Goal: Complete application form

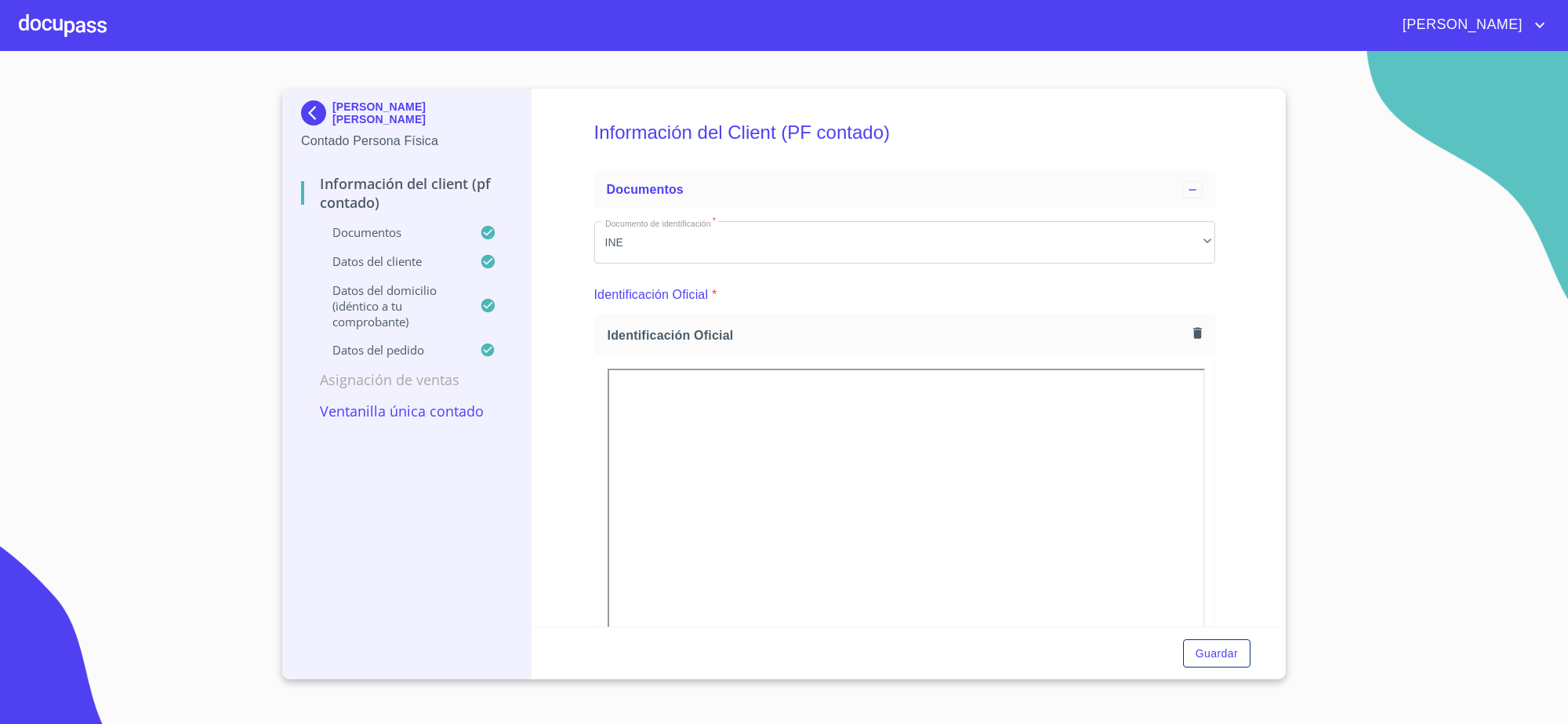
scroll to position [3548, 0]
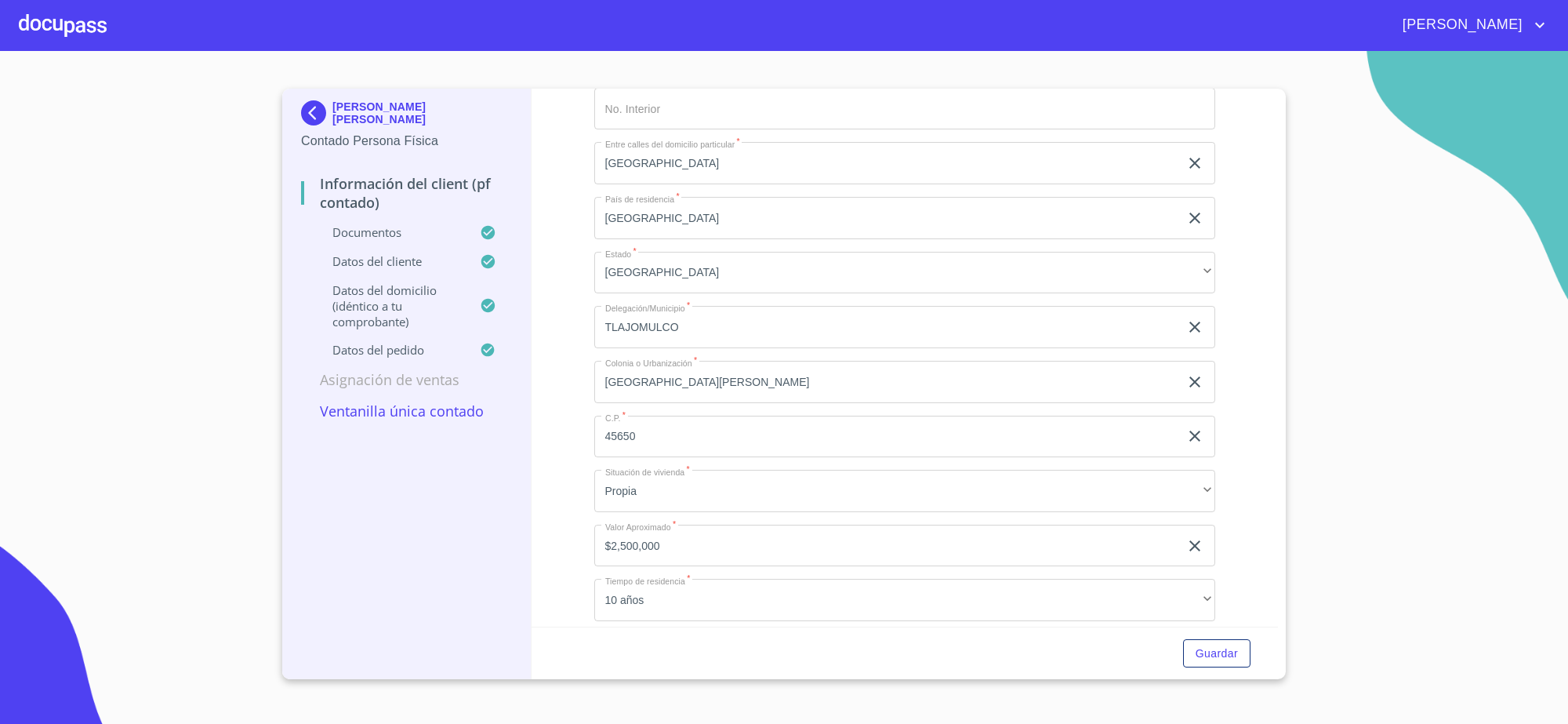
click at [324, 110] on img at bounding box center [316, 113] width 31 height 25
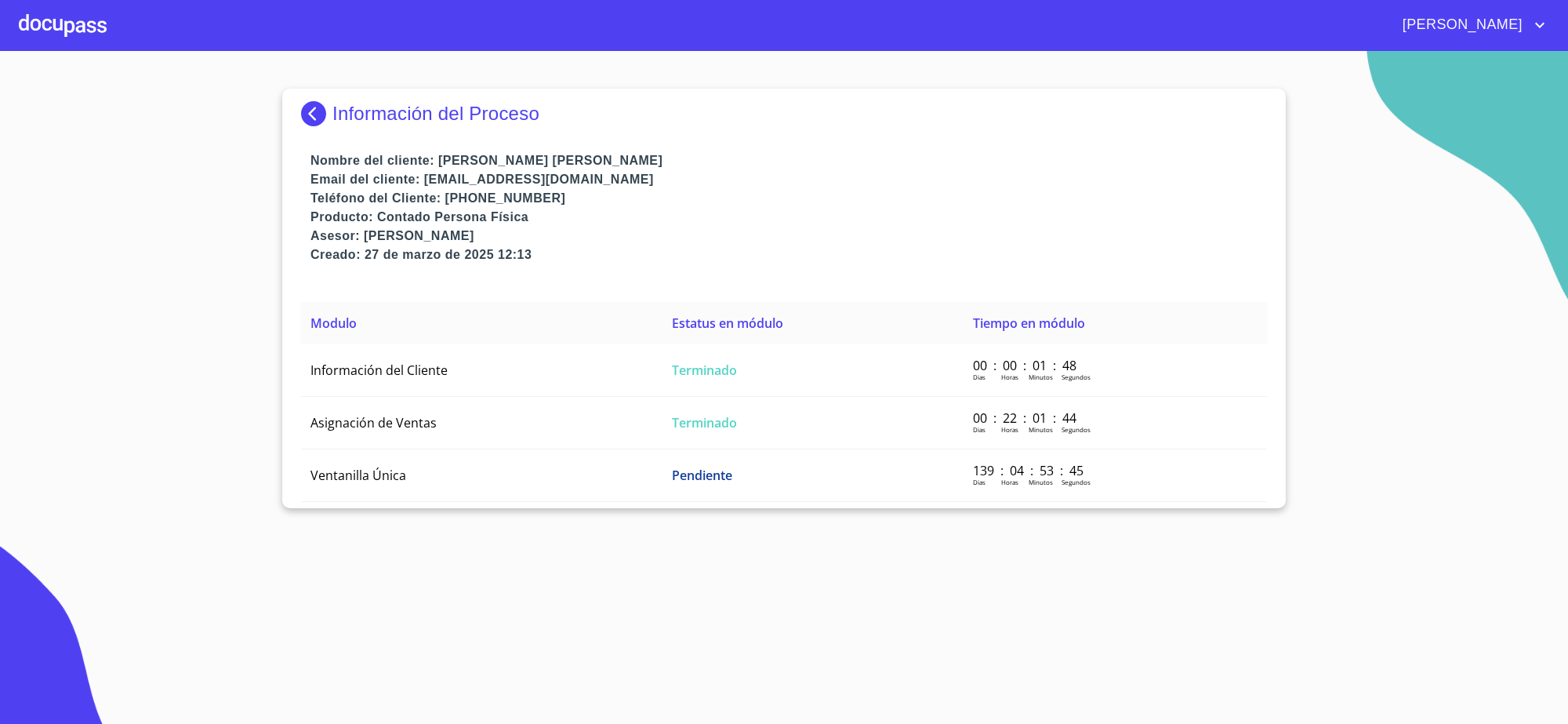
click at [324, 110] on img at bounding box center [316, 114] width 31 height 25
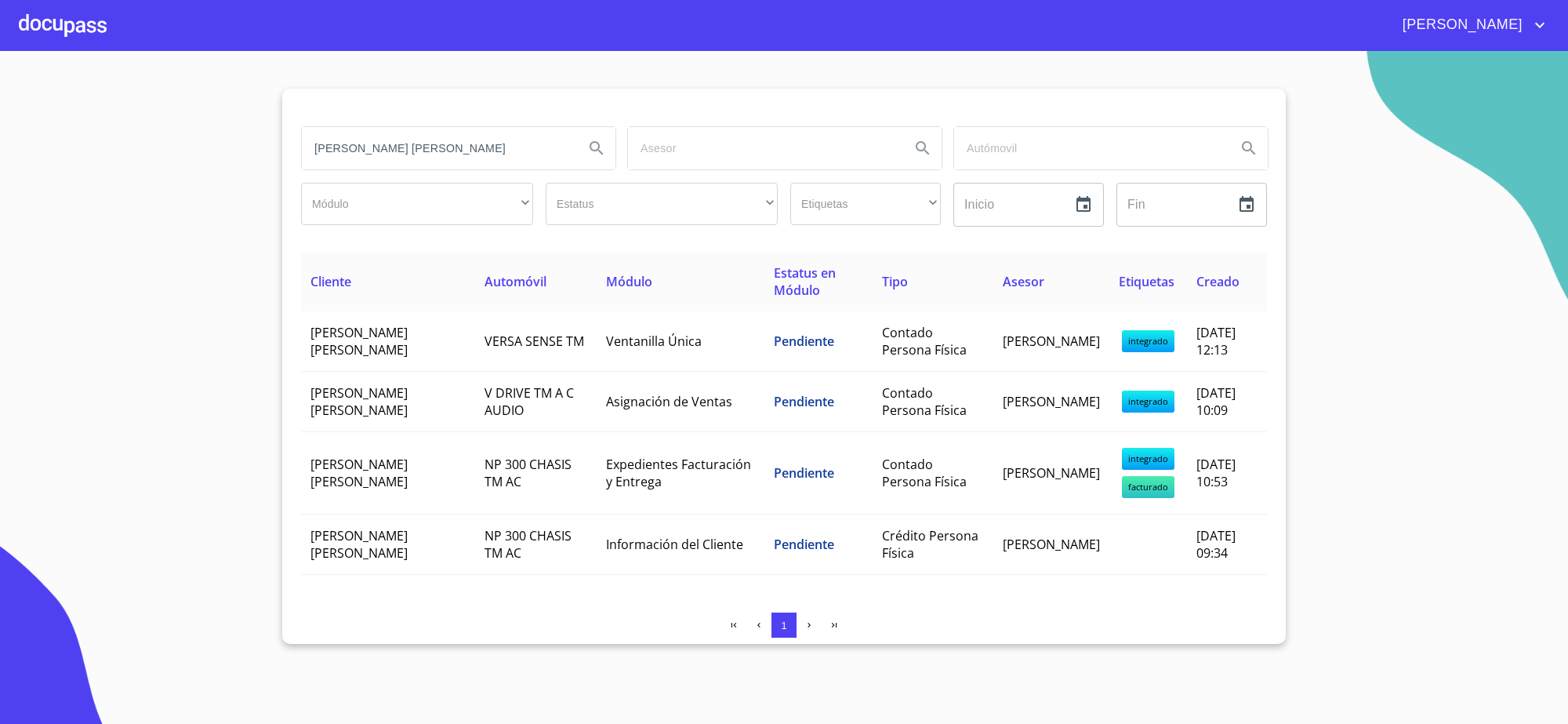
click at [360, 139] on input "[PERSON_NAME] [PERSON_NAME]" at bounding box center [436, 148] width 270 height 42
paste input "[PERSON_NAME] [PERSON_NAME]"
type input "[PERSON_NAME] [PERSON_NAME]"
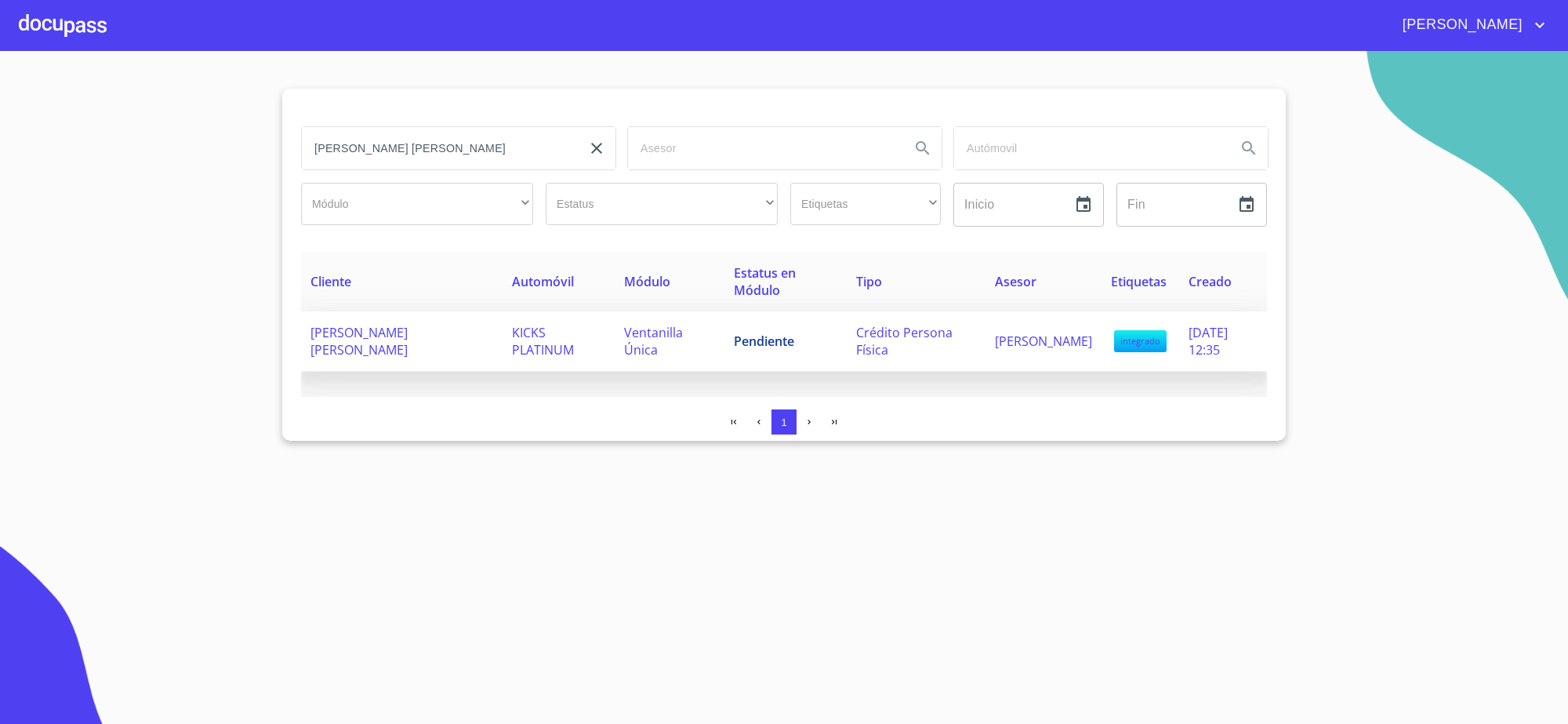
click at [747, 319] on td "Pendiente" at bounding box center [786, 341] width 123 height 60
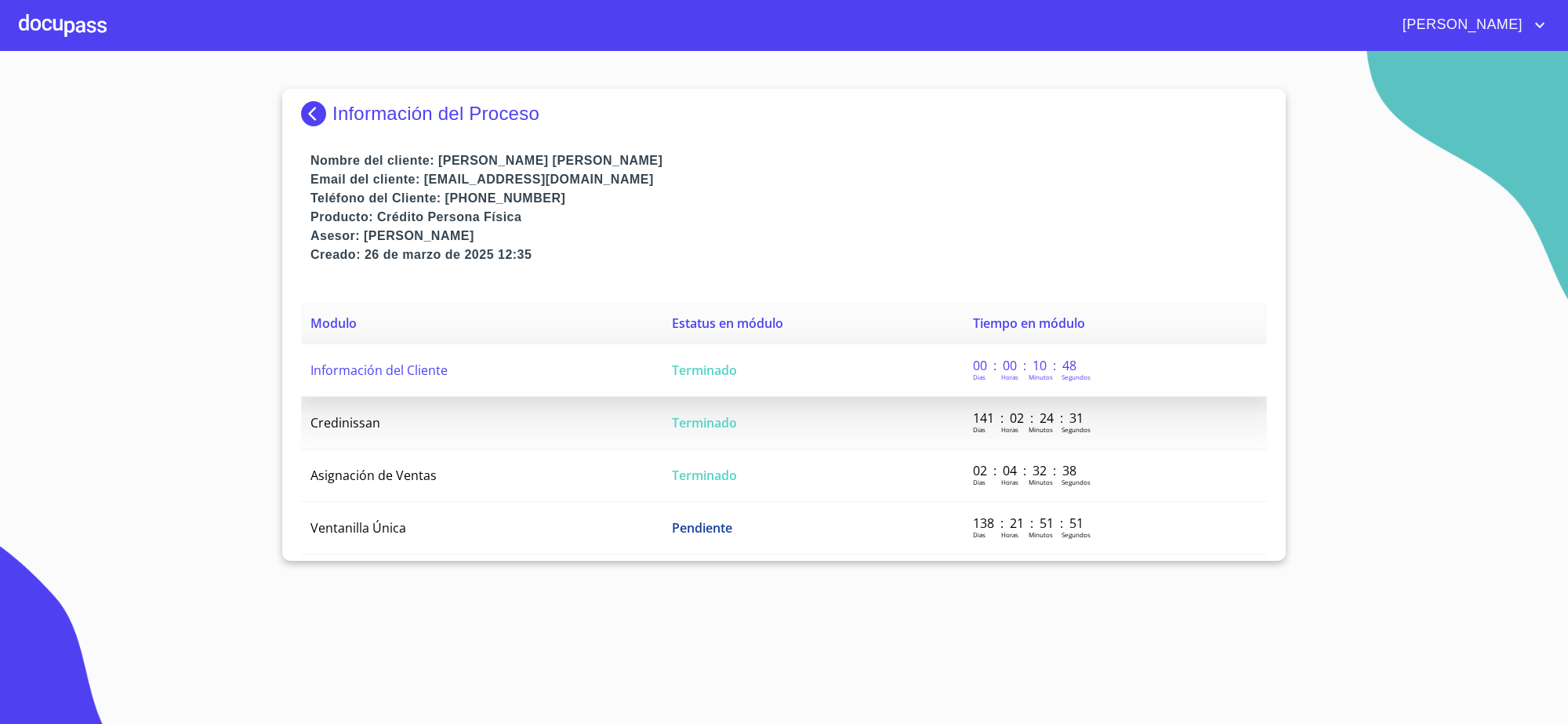
click at [761, 373] on td "Terminado" at bounding box center [813, 371] width 301 height 53
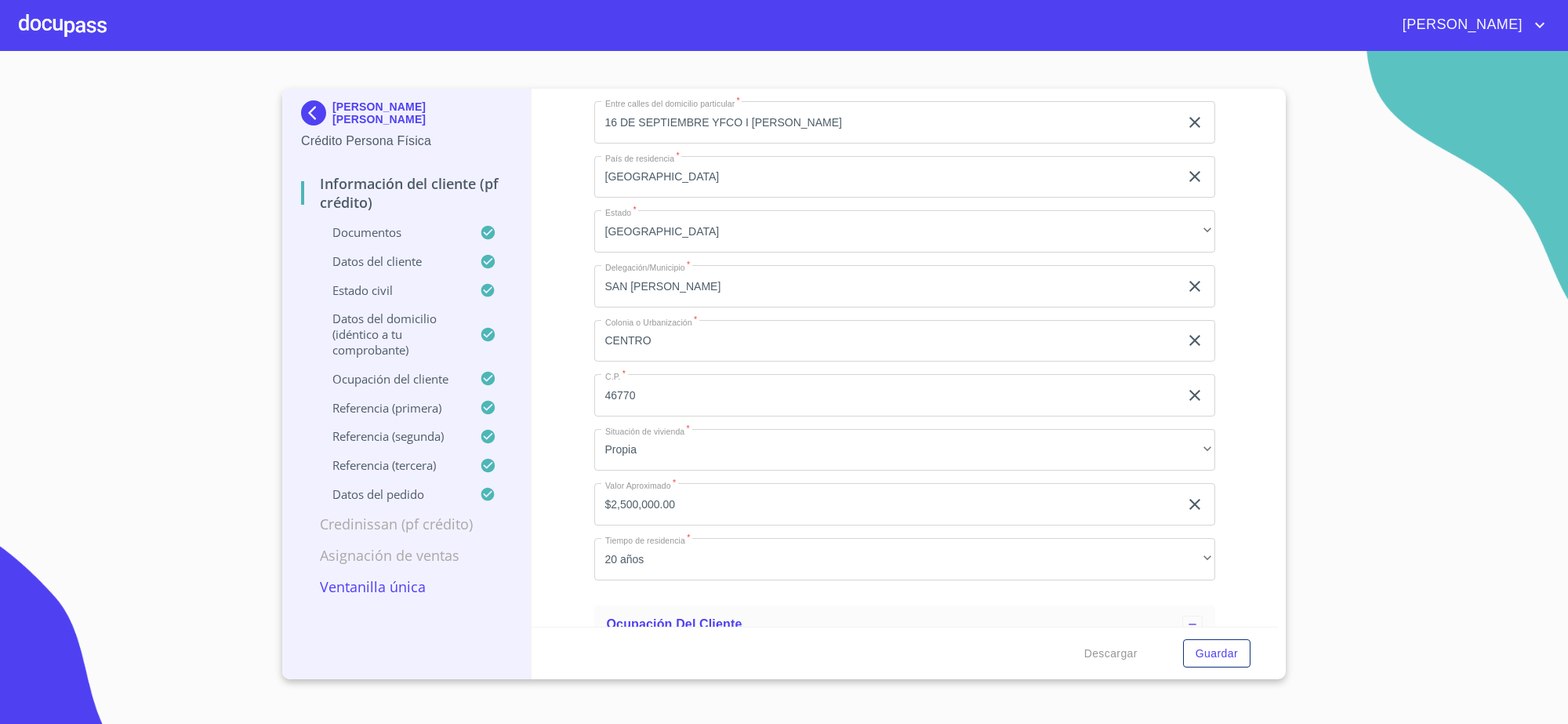
scroll to position [5390, 0]
